Goal: Navigation & Orientation: Go to known website

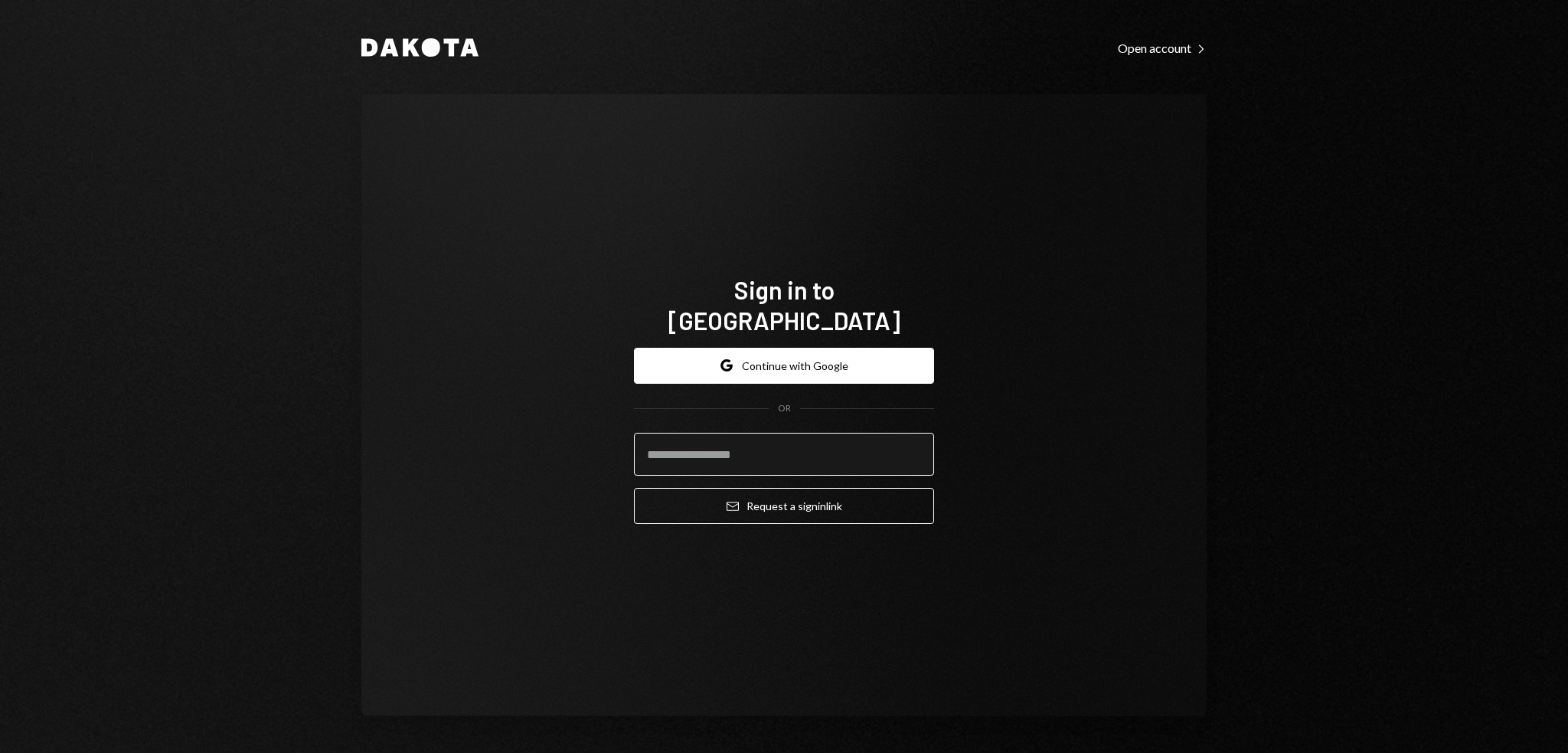
click at [766, 433] on input "email" at bounding box center [784, 454] width 300 height 43
type input "**********"
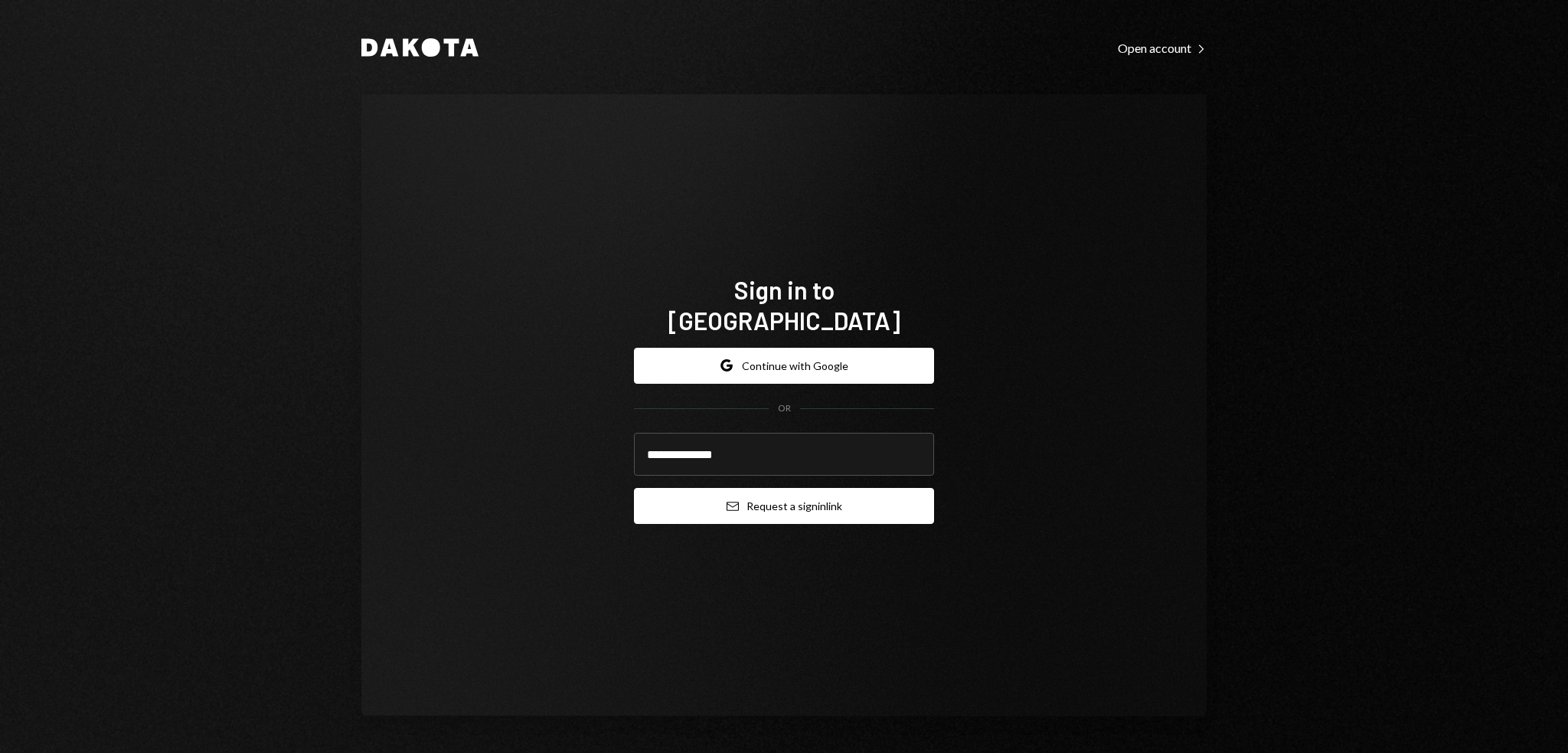
click at [762, 496] on button "Email Request a sign in link" at bounding box center [784, 506] width 300 height 36
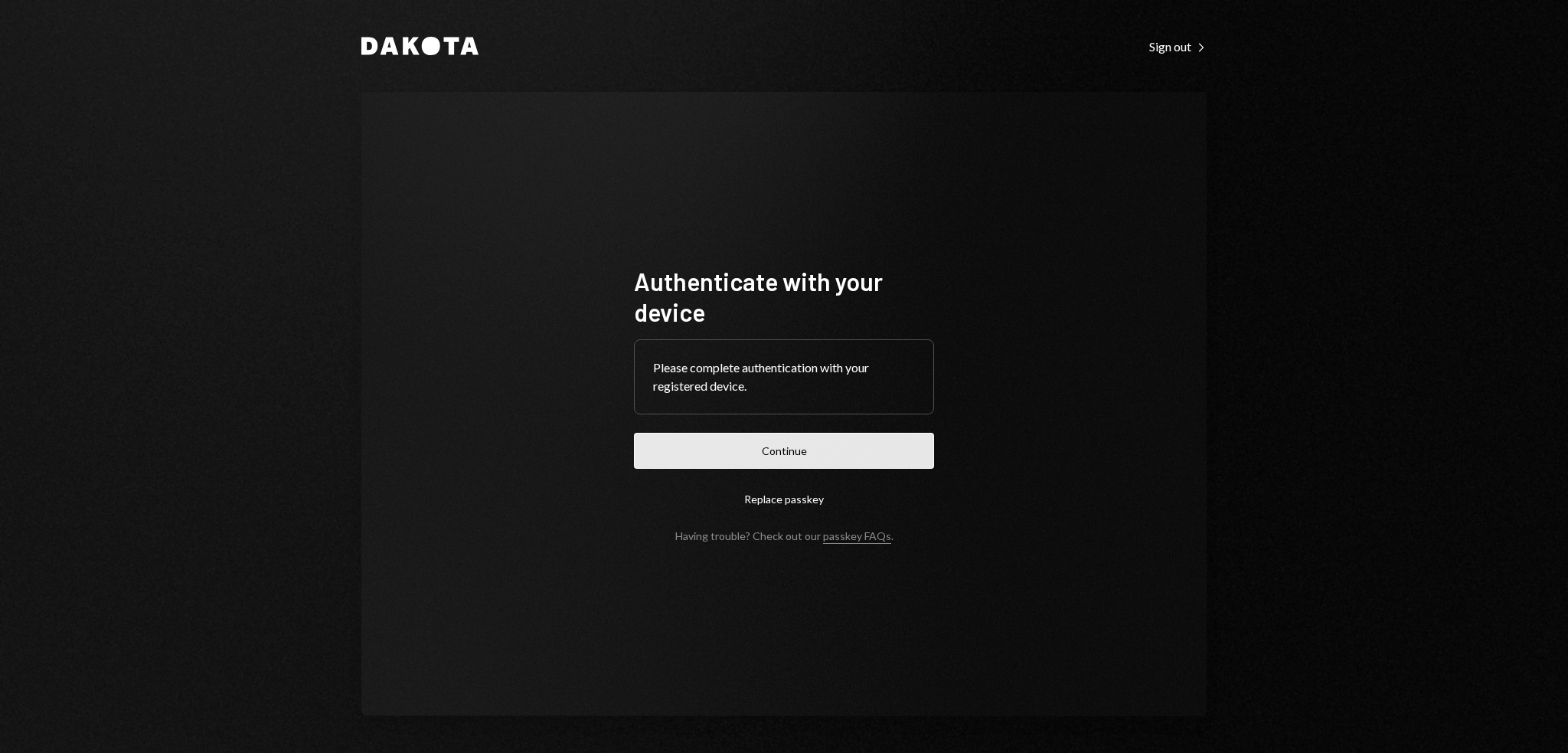
click at [777, 447] on button "Continue" at bounding box center [784, 451] width 300 height 36
